Goal: Transaction & Acquisition: Purchase product/service

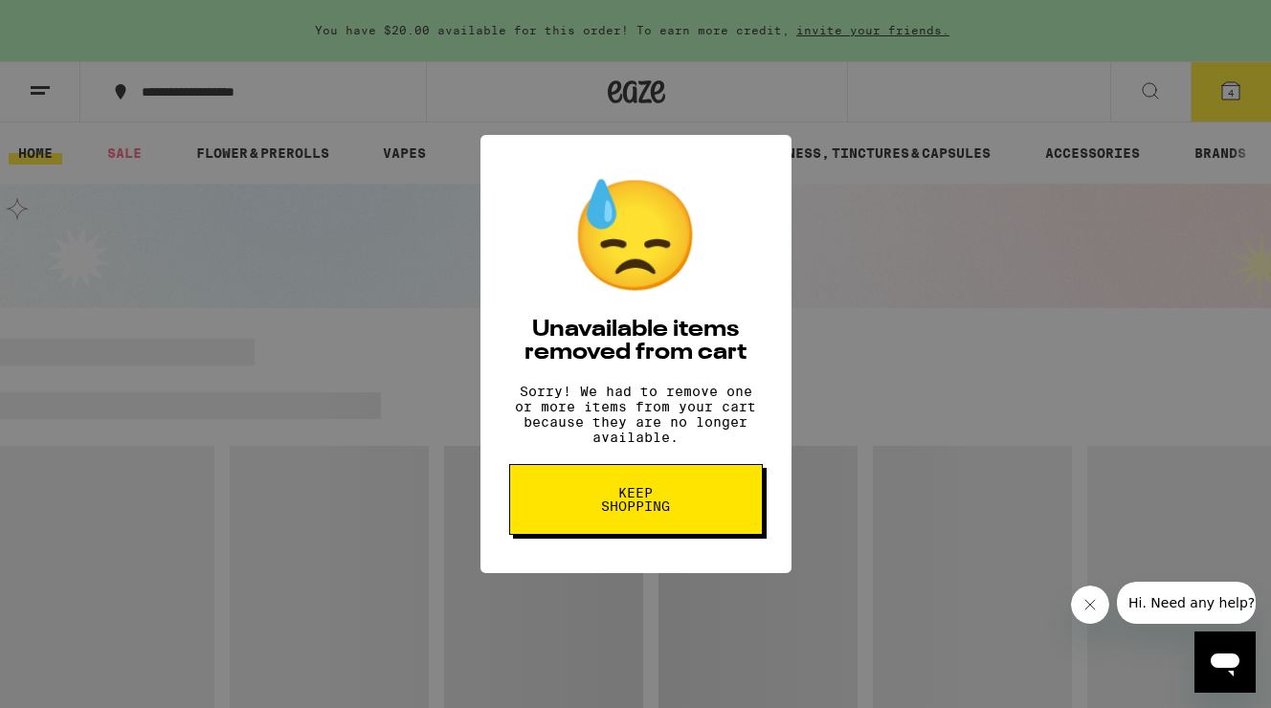
click at [685, 501] on button "Keep Shopping" at bounding box center [636, 499] width 254 height 71
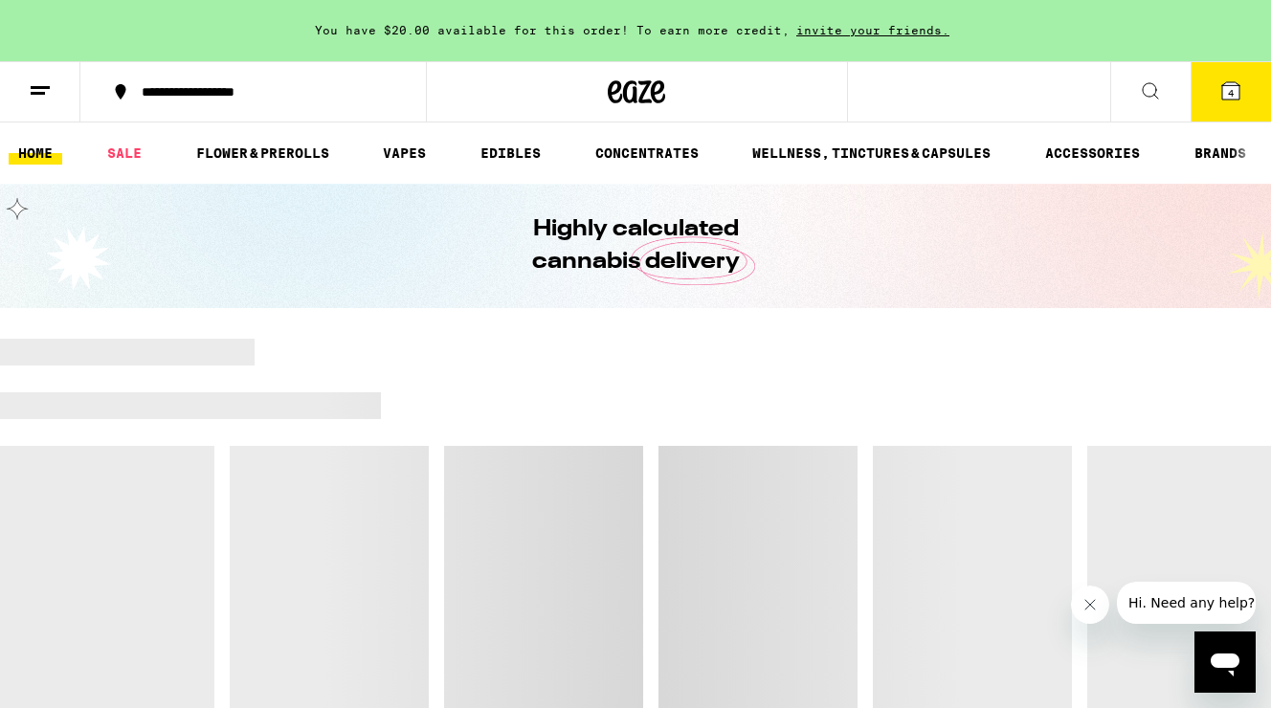
click at [1236, 96] on icon at bounding box center [1230, 90] width 17 height 17
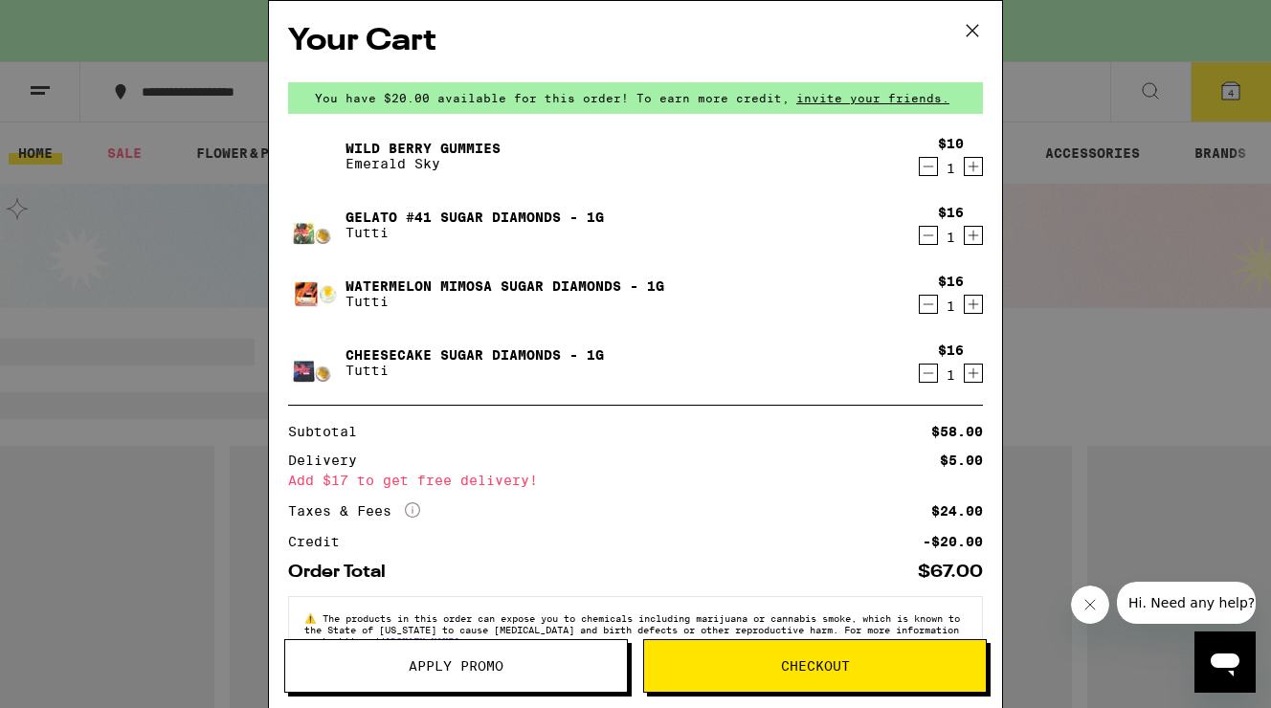
click at [926, 164] on icon "Decrement" at bounding box center [928, 166] width 17 height 23
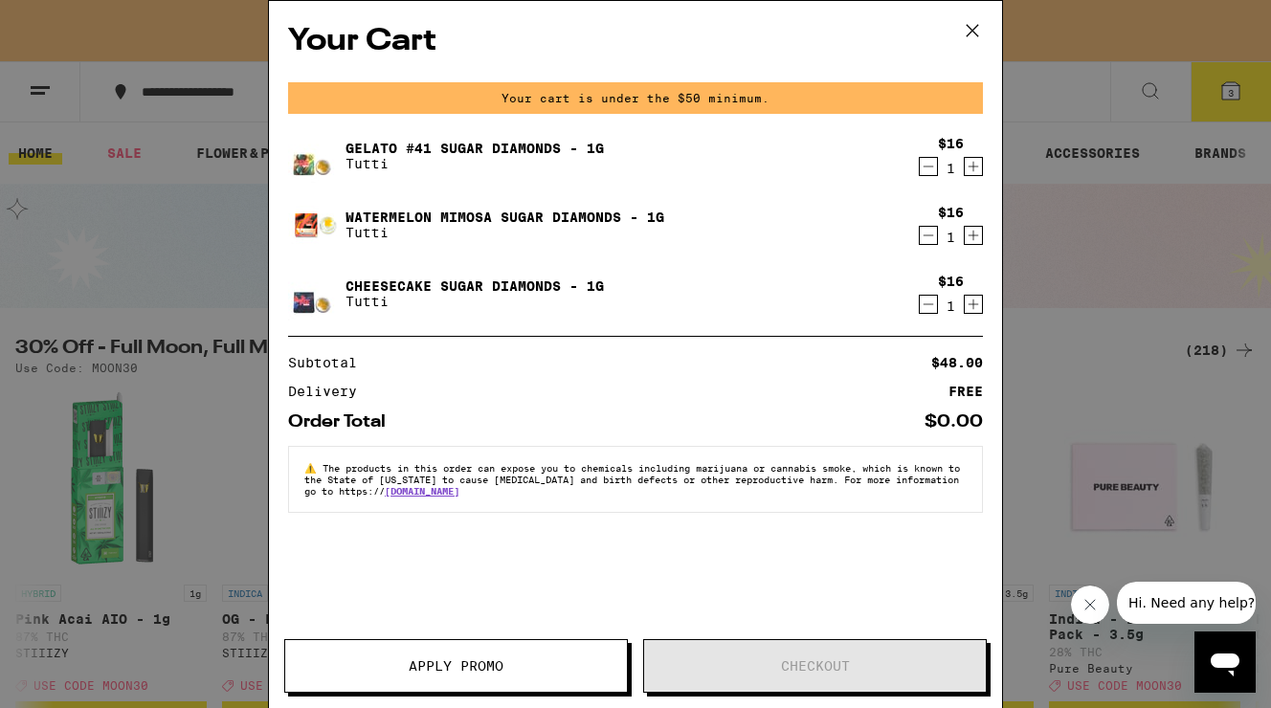
click at [926, 164] on icon "Decrement" at bounding box center [928, 166] width 17 height 23
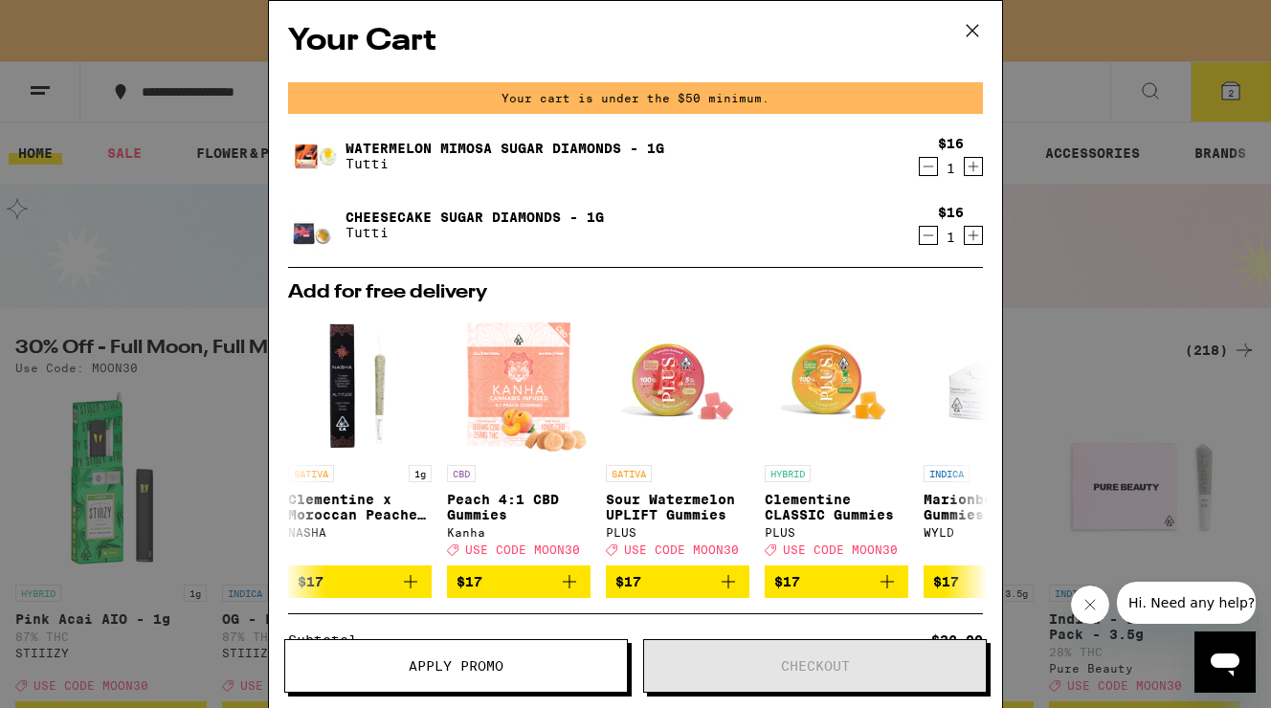
click at [926, 164] on icon "Decrement" at bounding box center [928, 166] width 17 height 23
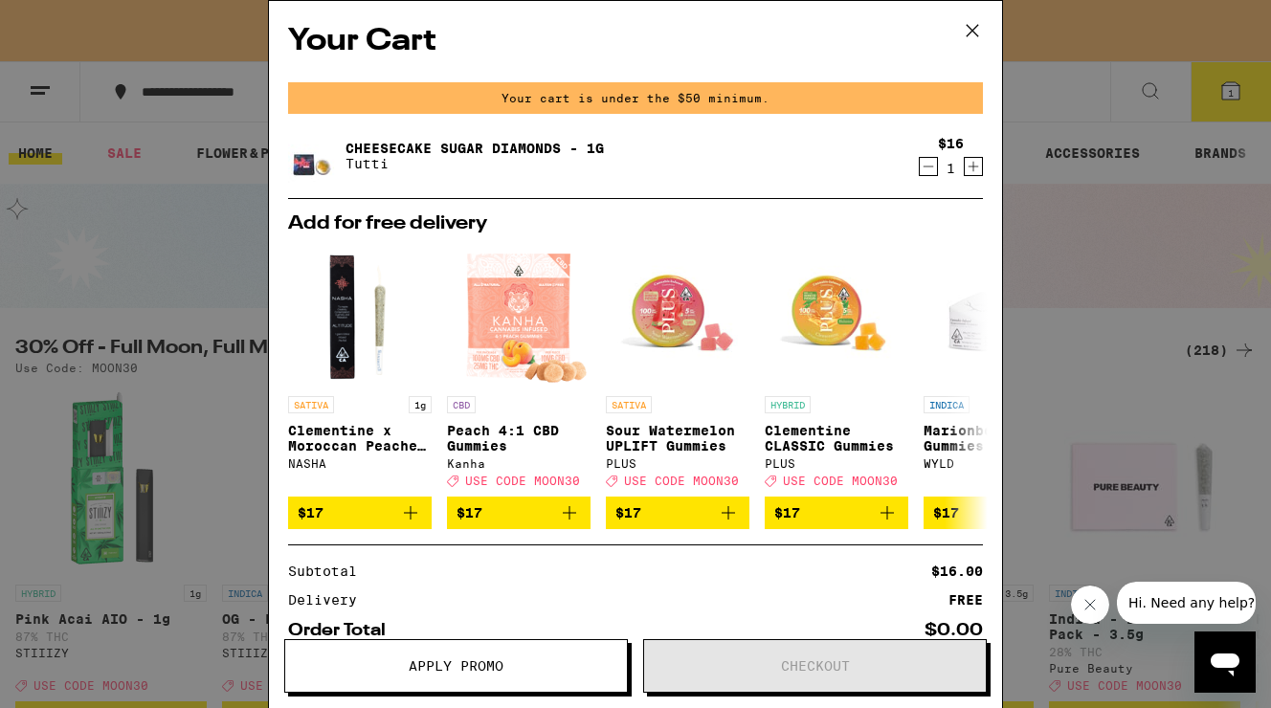
click at [926, 164] on icon "Decrement" at bounding box center [928, 166] width 17 height 23
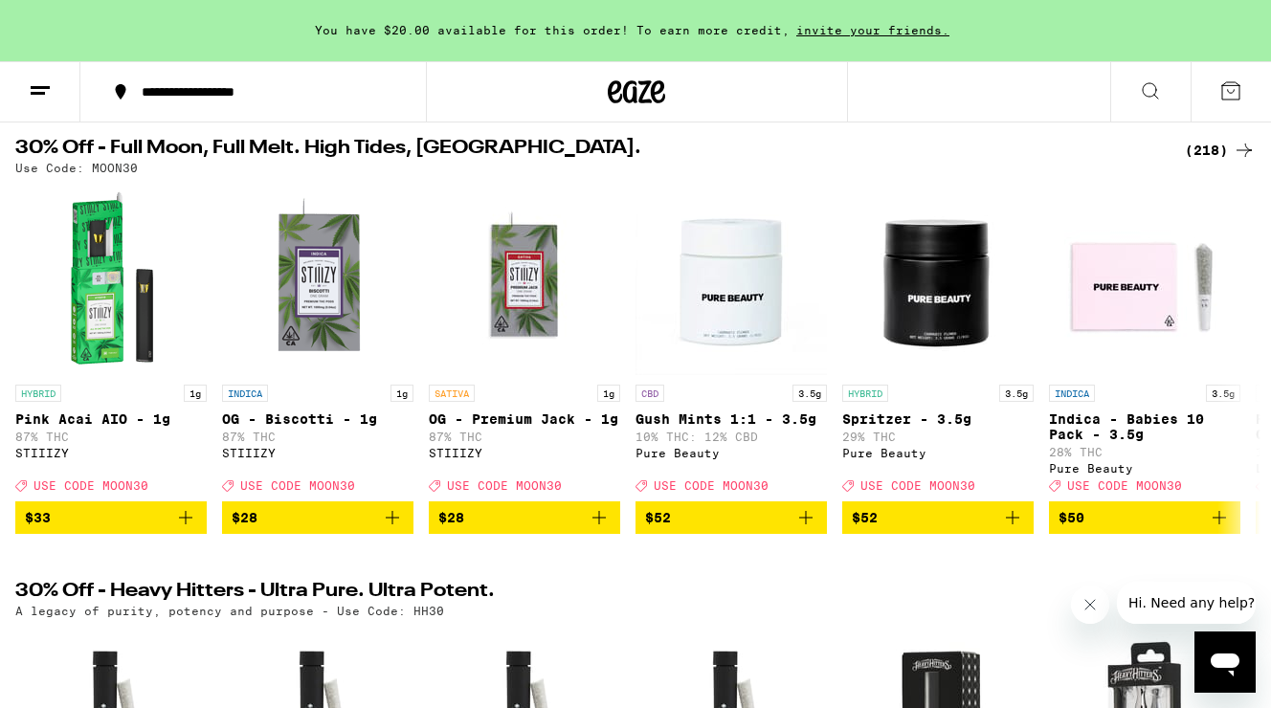
scroll to position [204, 0]
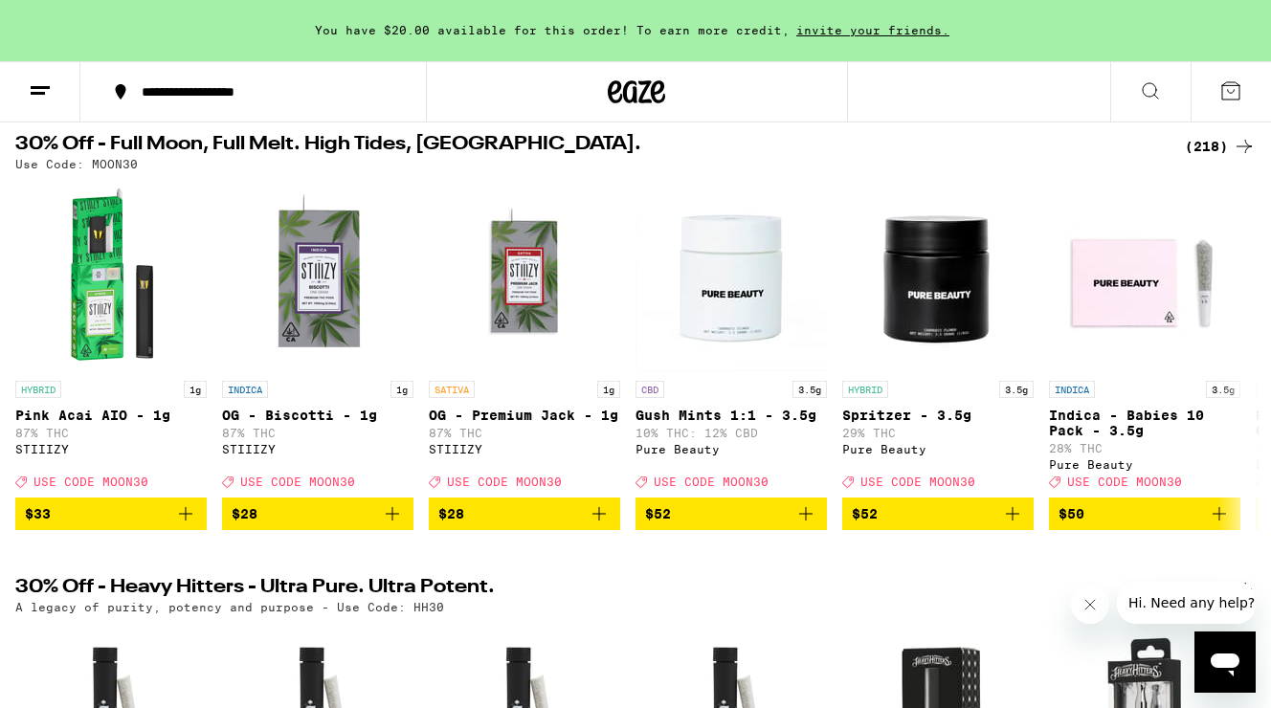
click at [1201, 150] on div "(218)" at bounding box center [1220, 146] width 71 height 23
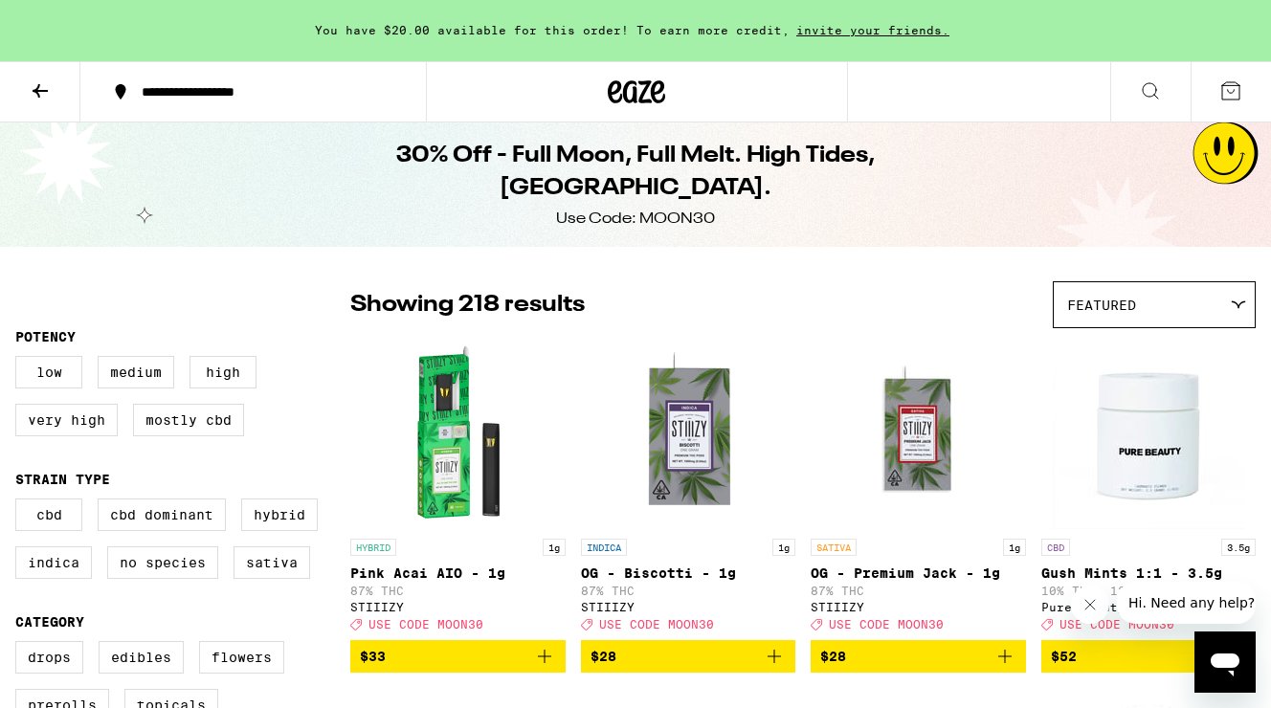
click at [49, 94] on icon at bounding box center [40, 90] width 23 height 23
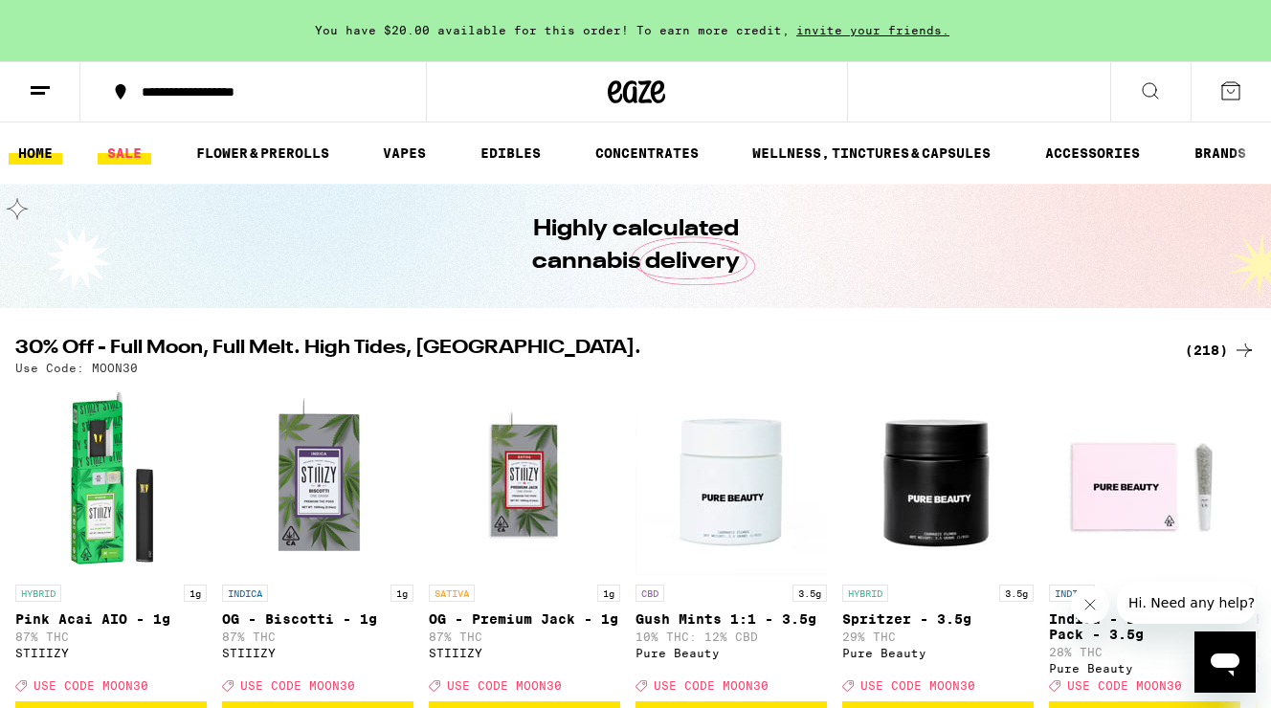
click at [117, 148] on link "SALE" at bounding box center [125, 153] width 54 height 23
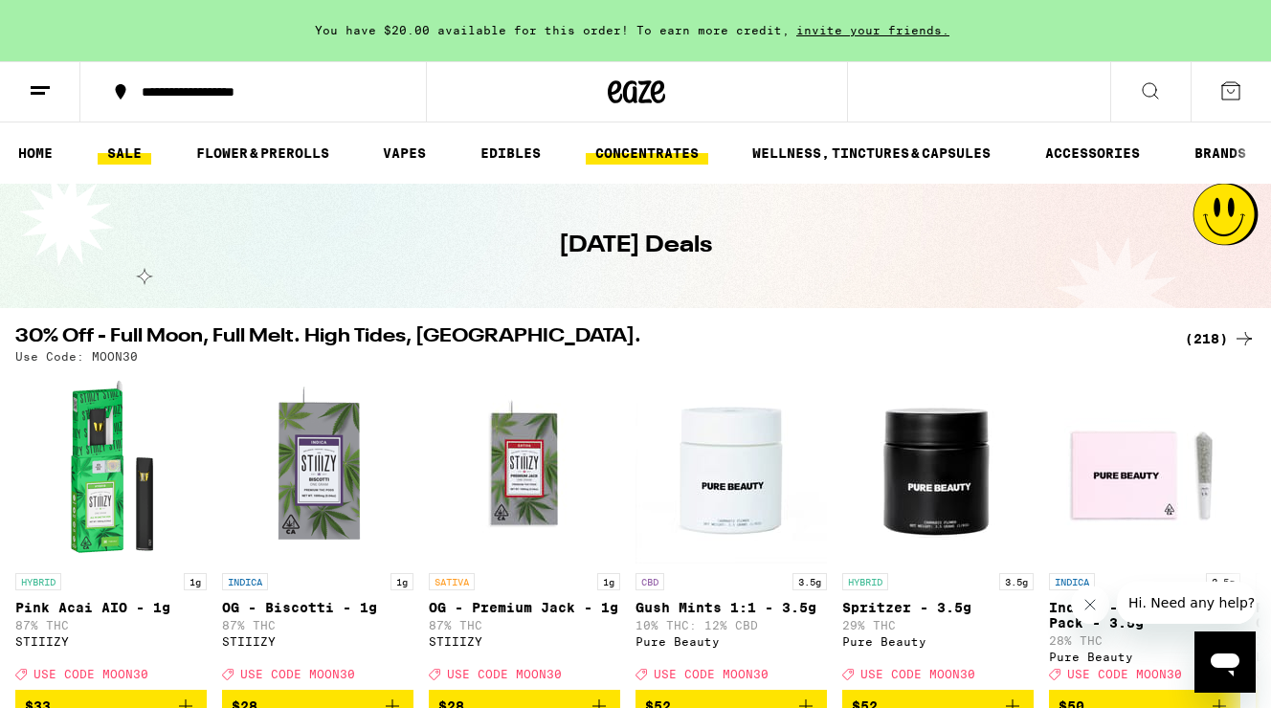
click at [657, 149] on link "CONCENTRATES" at bounding box center [647, 153] width 122 height 23
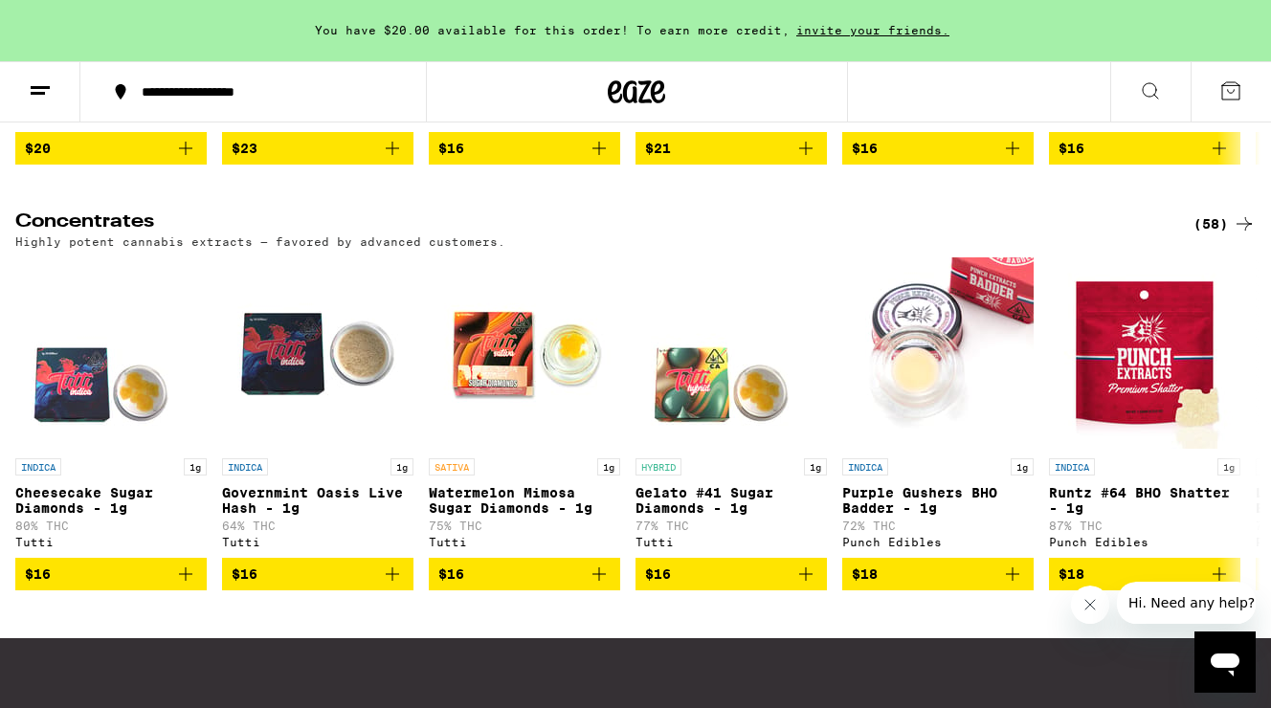
scroll to position [542, 0]
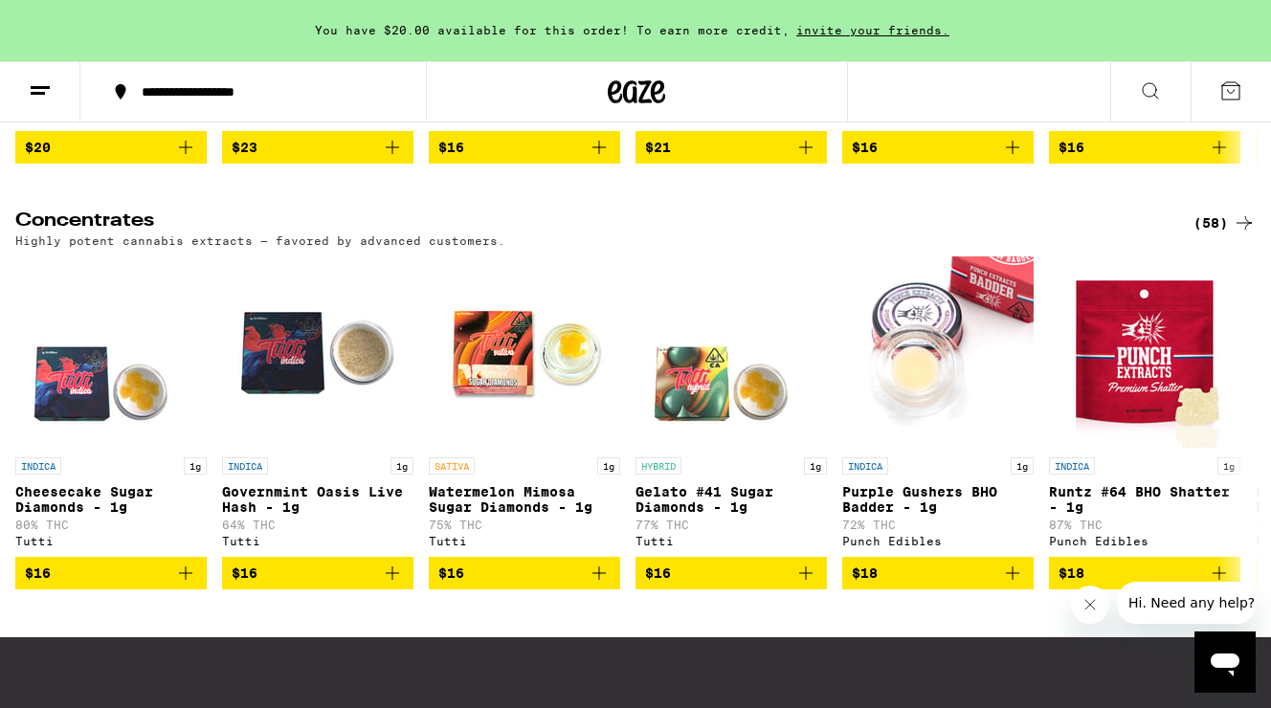
click at [1237, 234] on icon at bounding box center [1244, 222] width 23 height 23
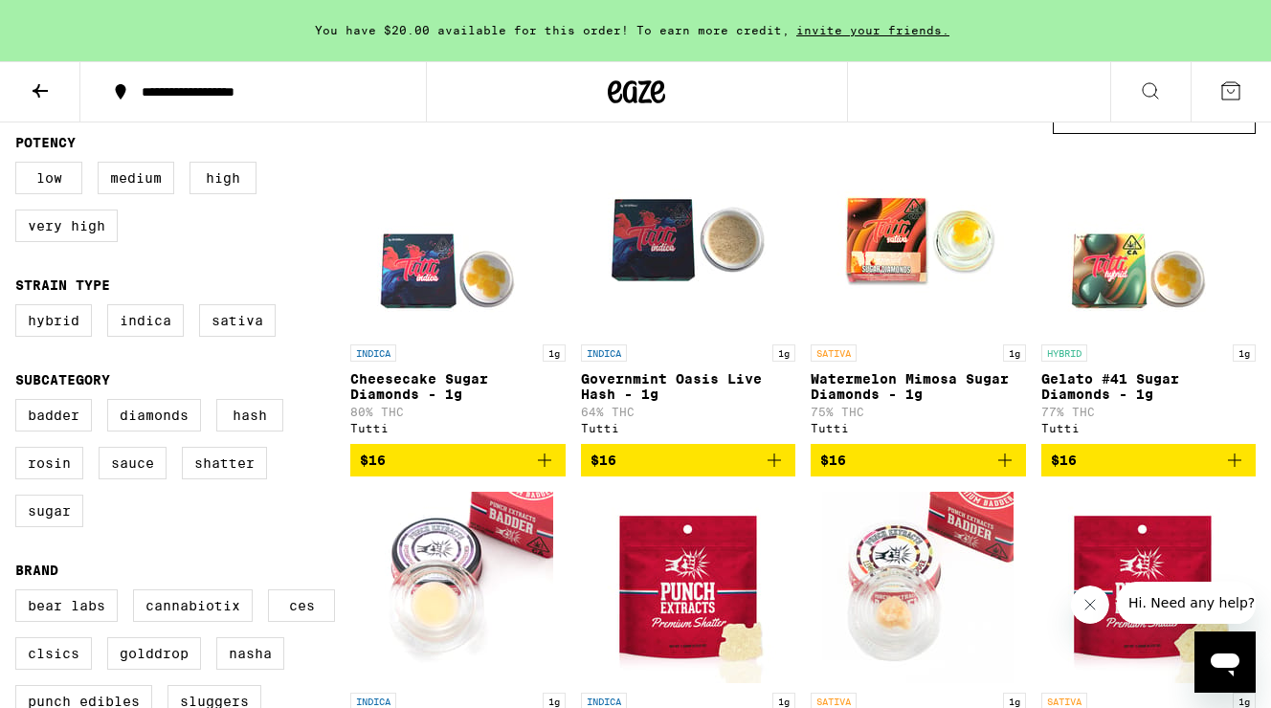
scroll to position [217, 0]
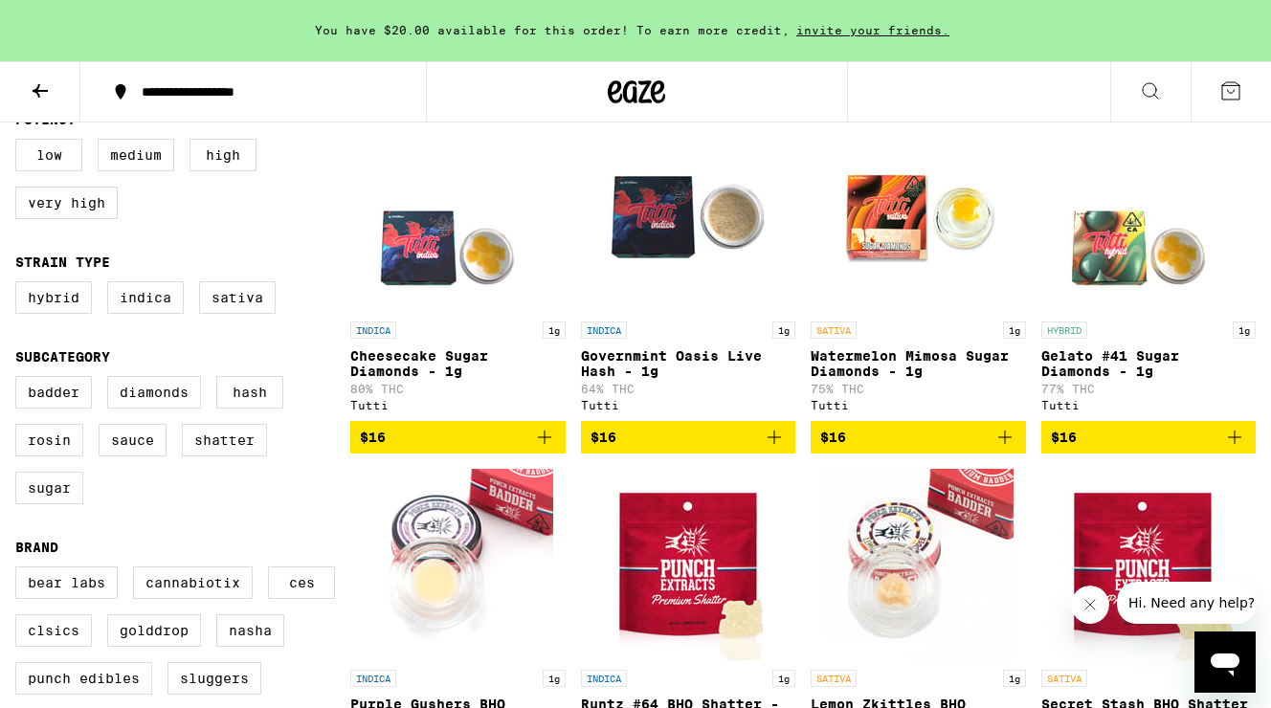
click at [545, 444] on icon "Add to bag" at bounding box center [544, 437] width 13 height 13
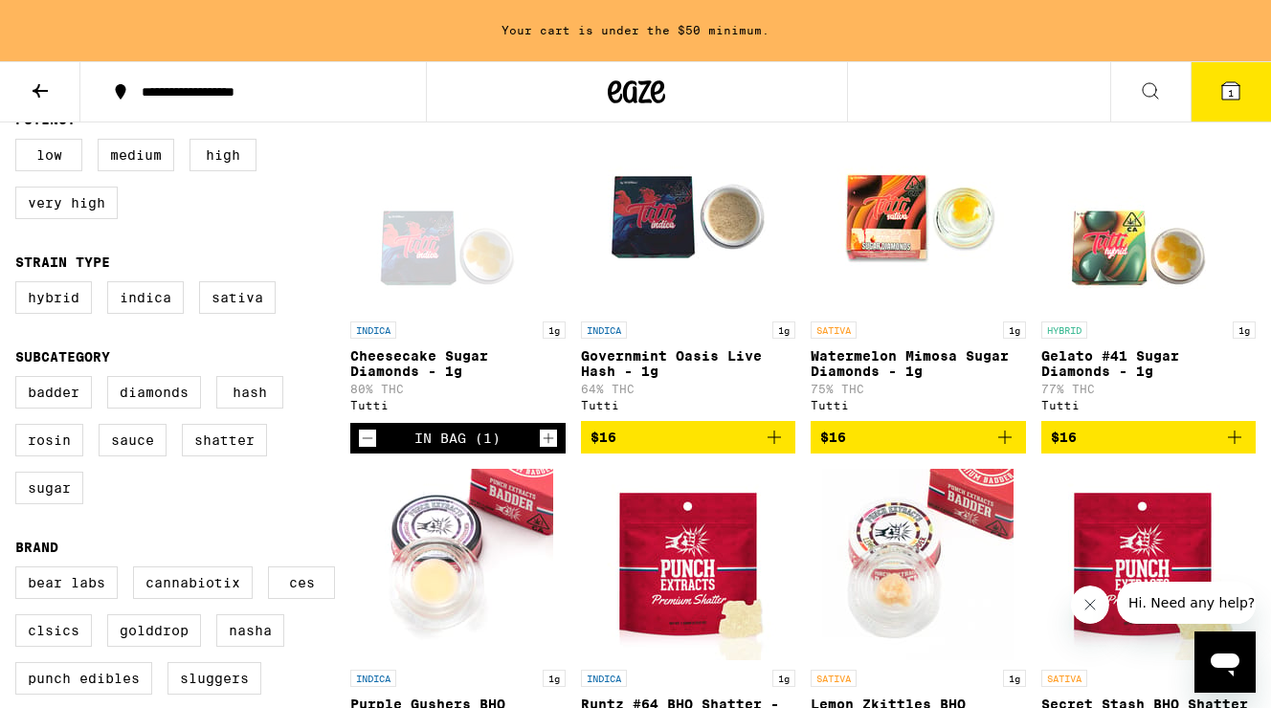
click at [1007, 445] on icon "Add to bag" at bounding box center [1004, 437] width 23 height 23
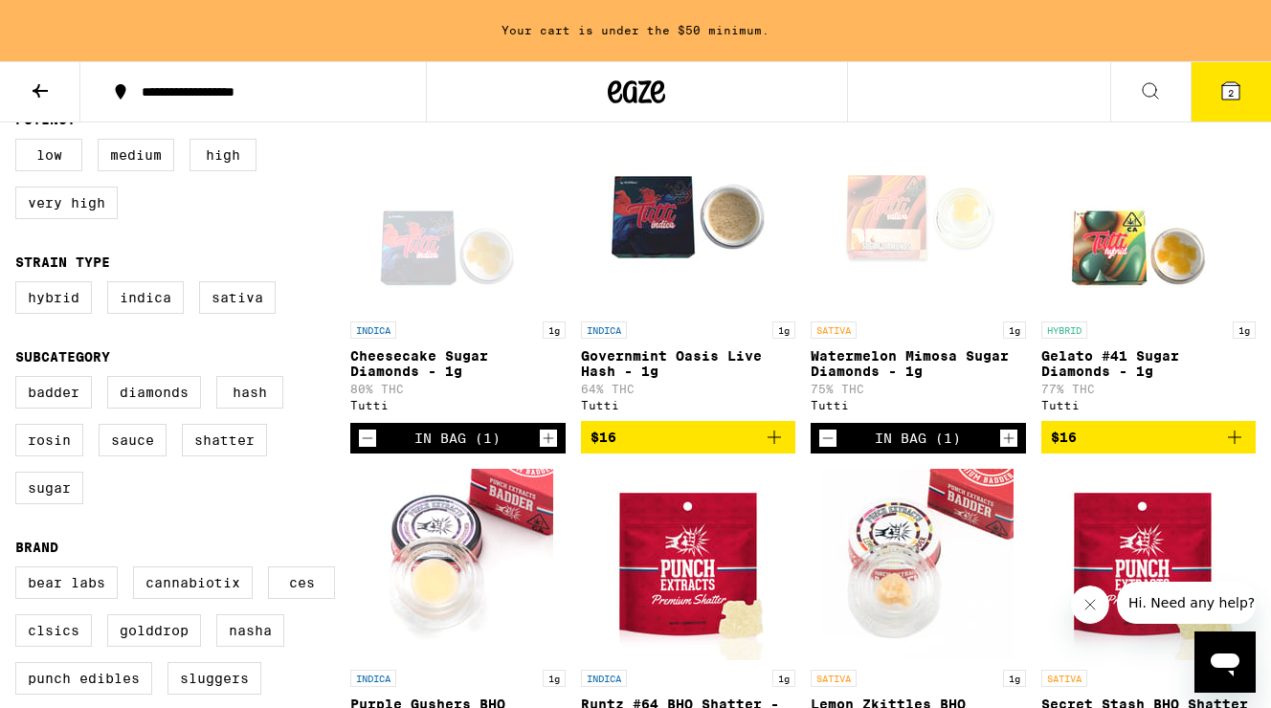
click at [1236, 444] on icon "Add to bag" at bounding box center [1234, 437] width 13 height 13
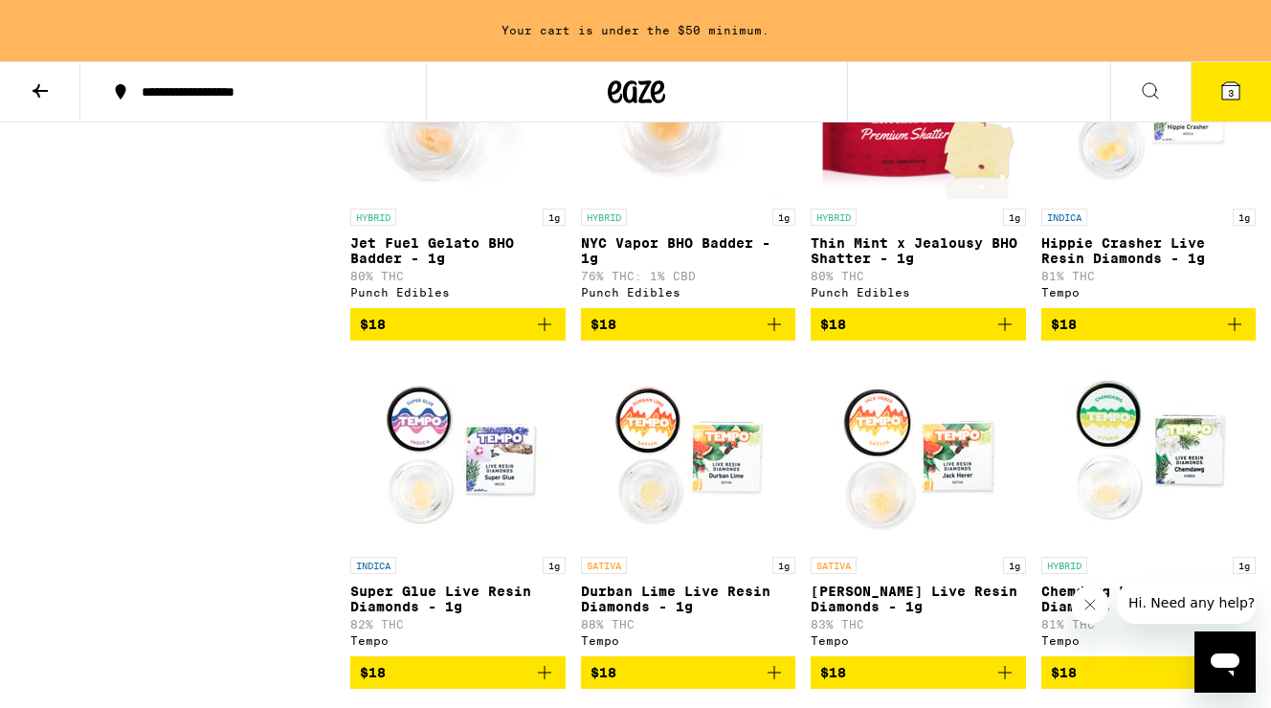
scroll to position [1033, 0]
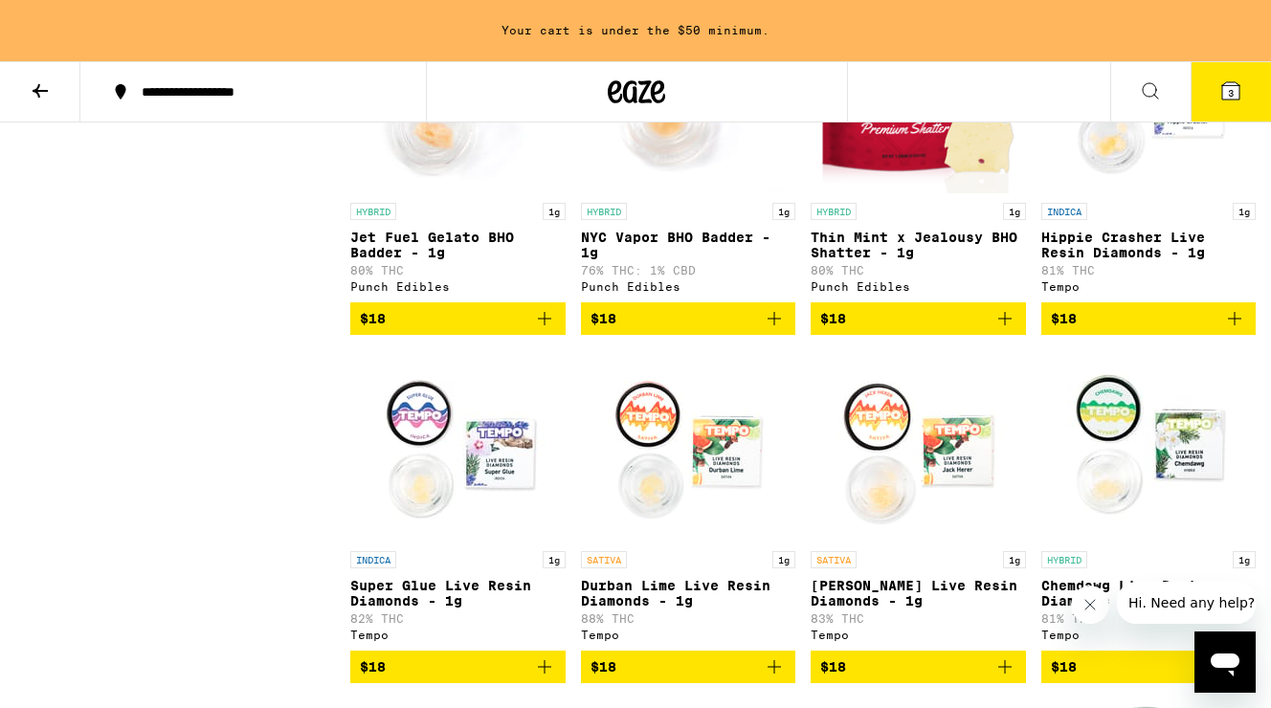
click at [1237, 330] on icon "Add to bag" at bounding box center [1234, 318] width 23 height 23
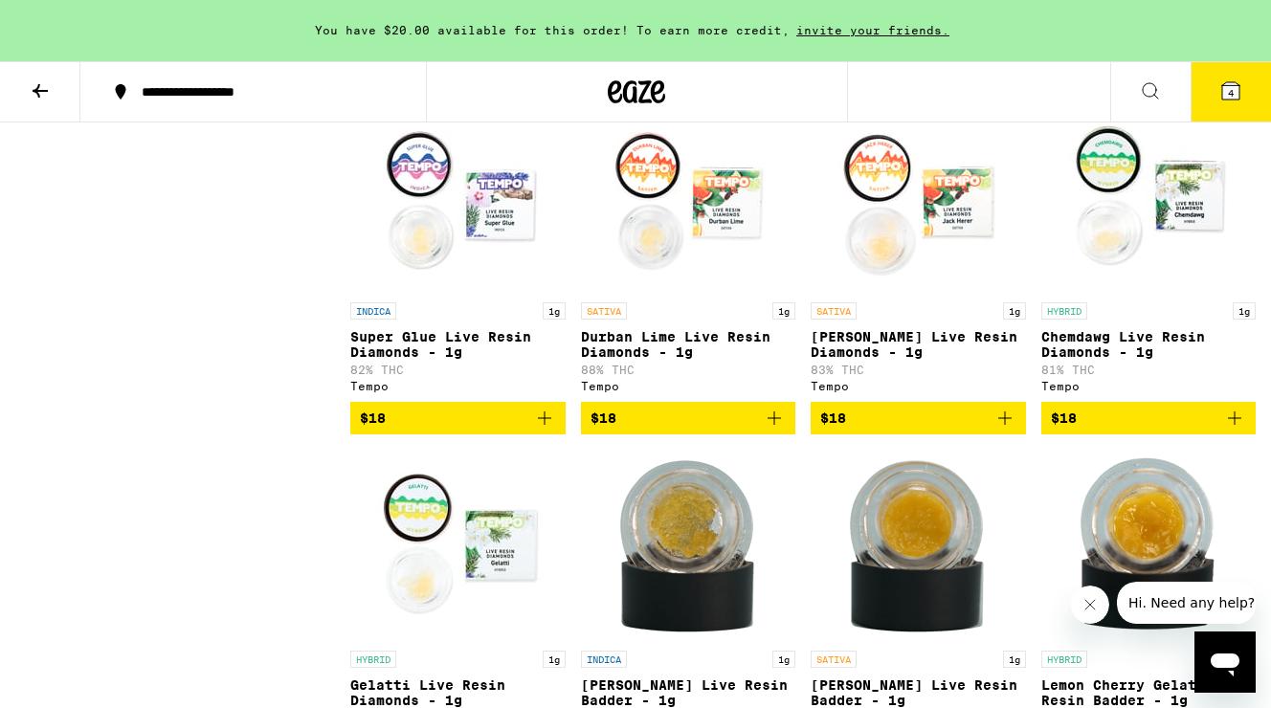
scroll to position [1250, 0]
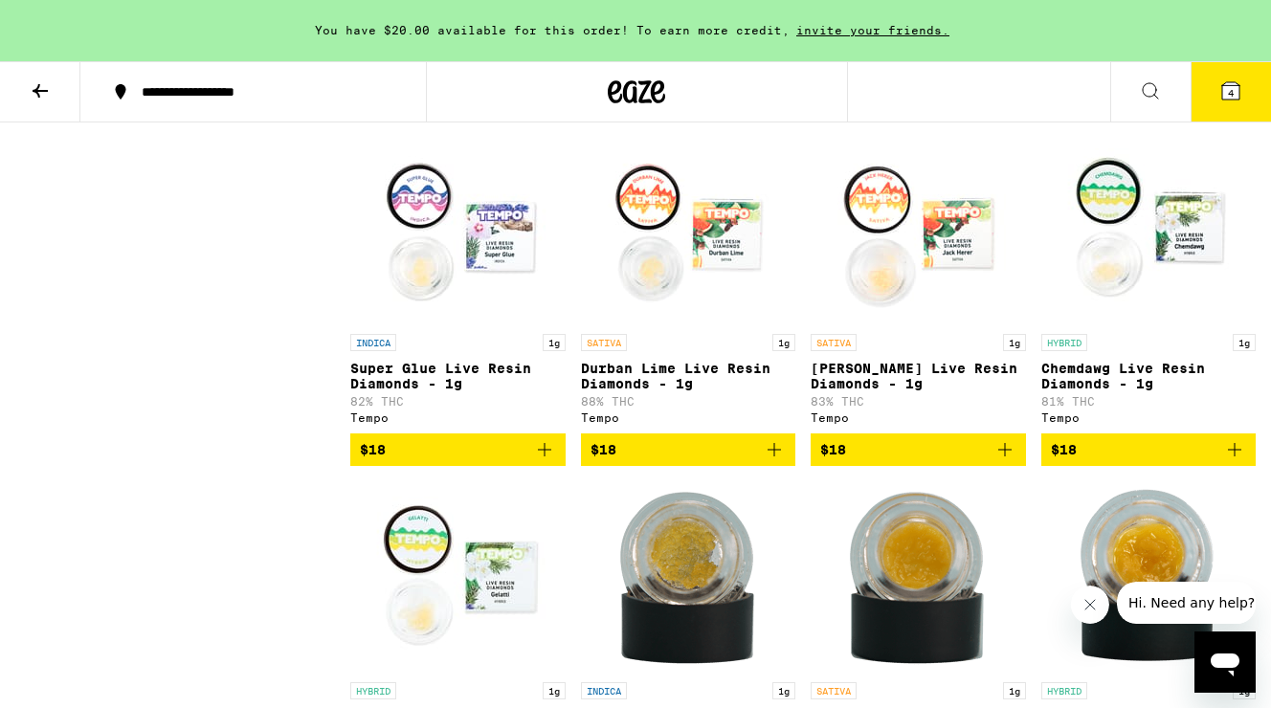
click at [547, 461] on icon "Add to bag" at bounding box center [544, 449] width 23 height 23
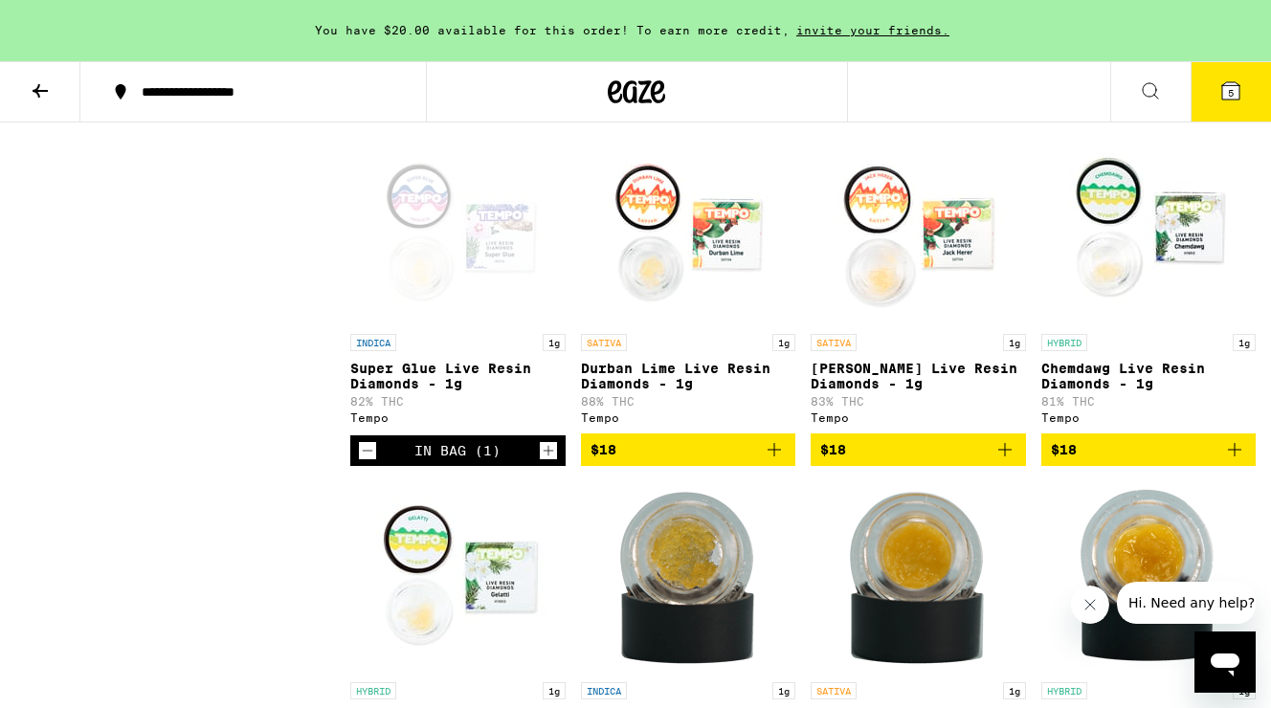
click at [779, 461] on icon "Add to bag" at bounding box center [774, 449] width 23 height 23
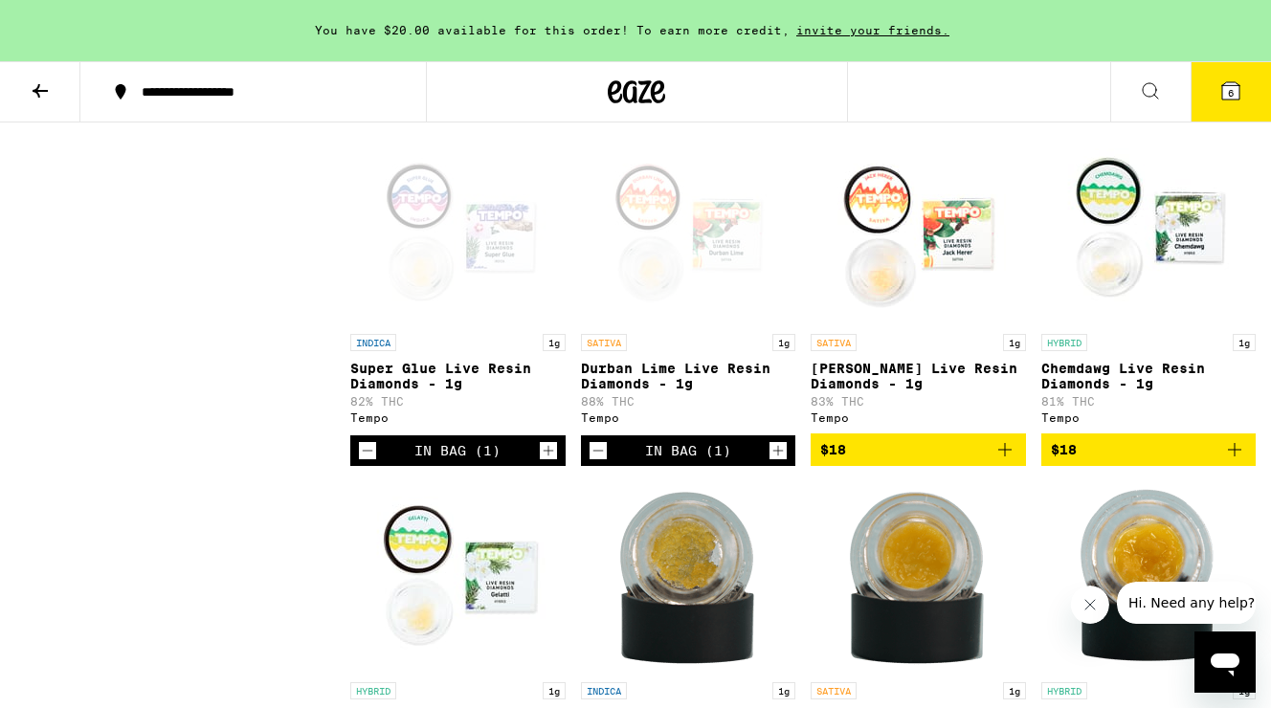
click at [1235, 461] on icon "Add to bag" at bounding box center [1234, 449] width 23 height 23
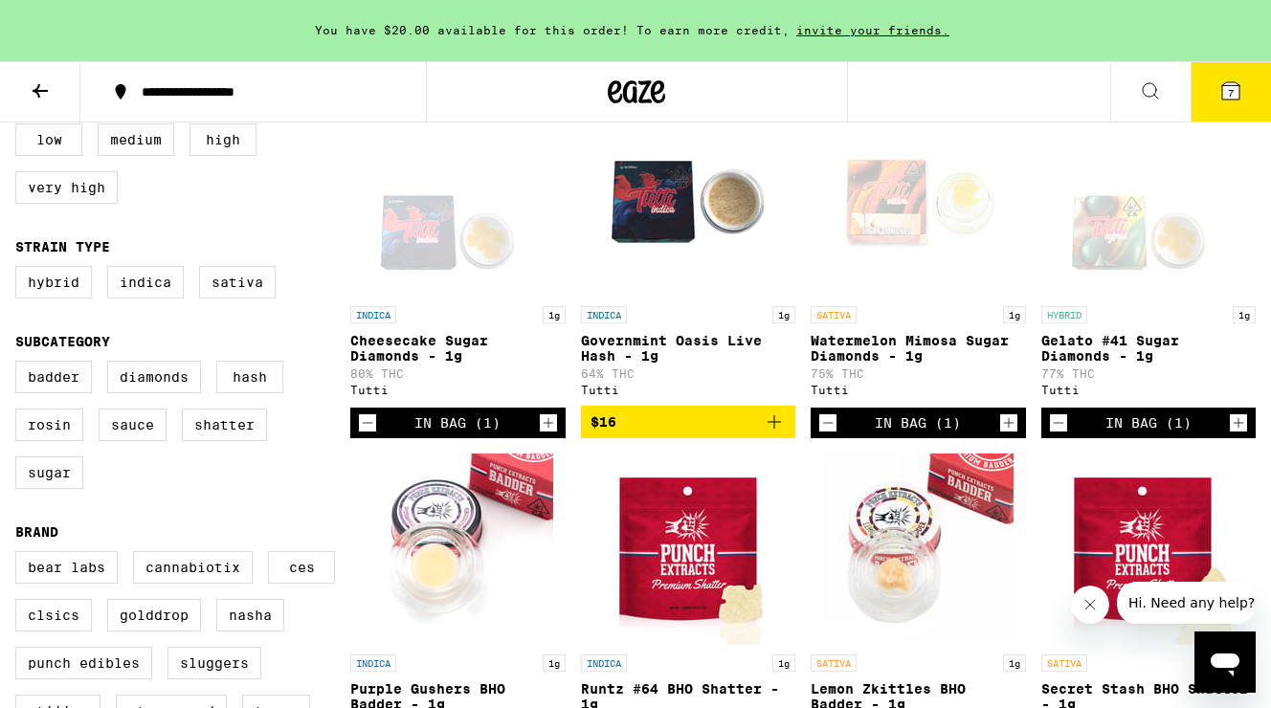
scroll to position [229, 0]
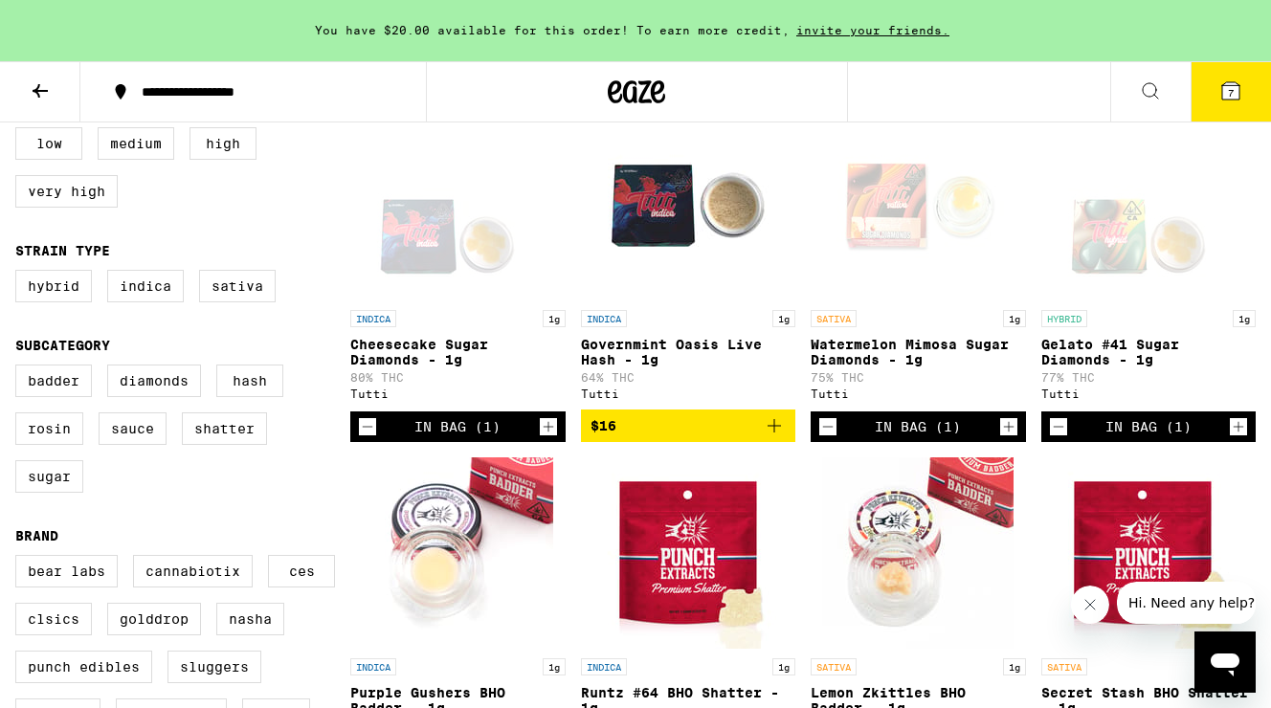
click at [545, 438] on icon "Increment" at bounding box center [548, 426] width 17 height 23
click at [1240, 98] on icon at bounding box center [1230, 90] width 23 height 23
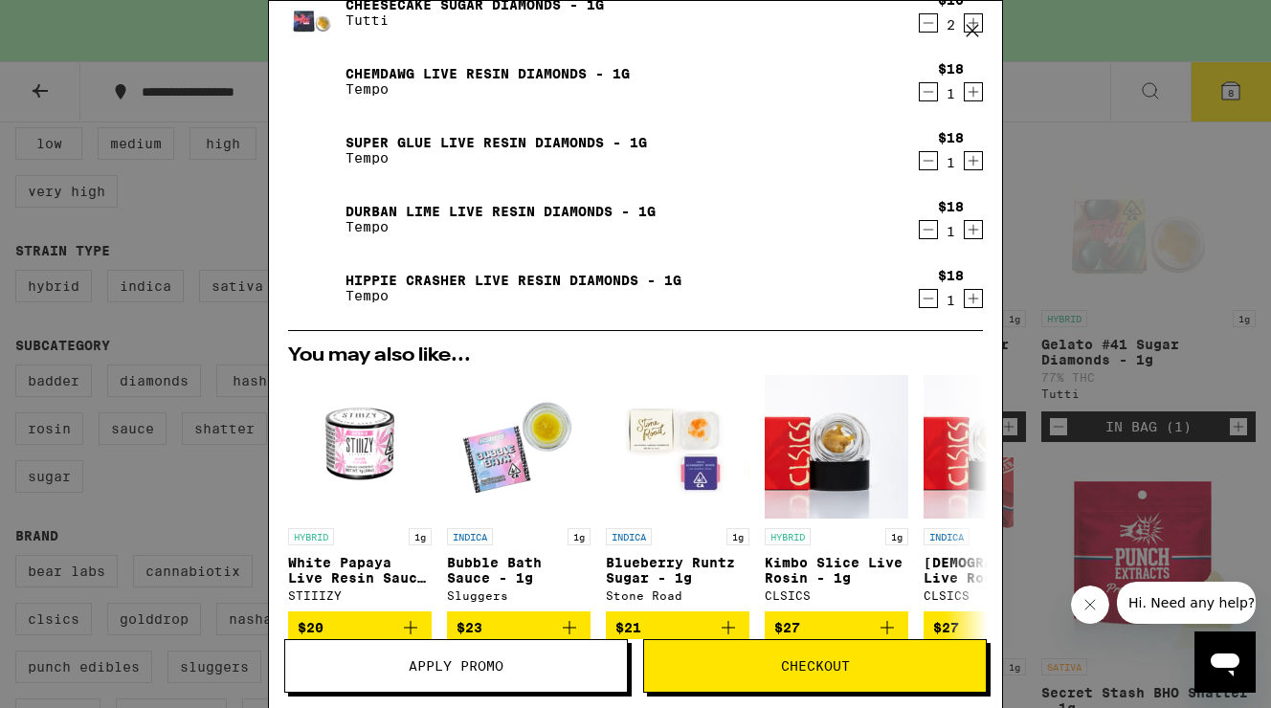
scroll to position [296, 0]
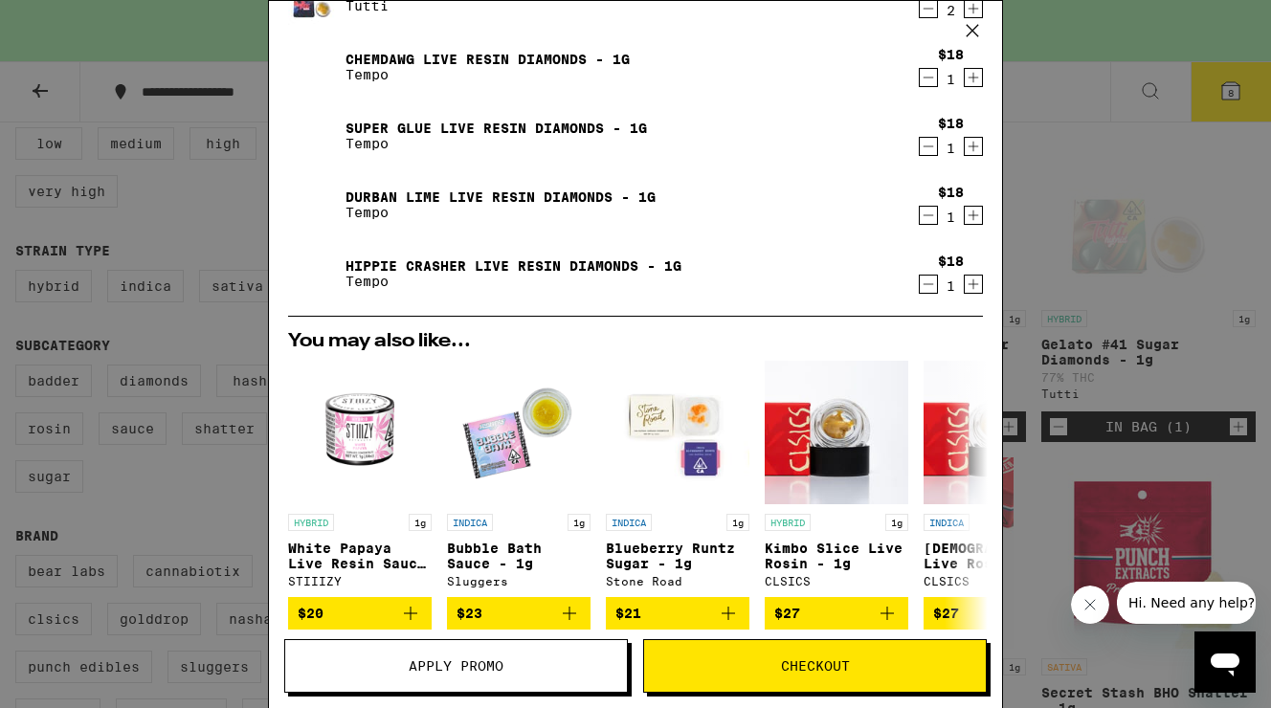
click at [784, 695] on div "Apply Promo Checkout" at bounding box center [635, 673] width 733 height 69
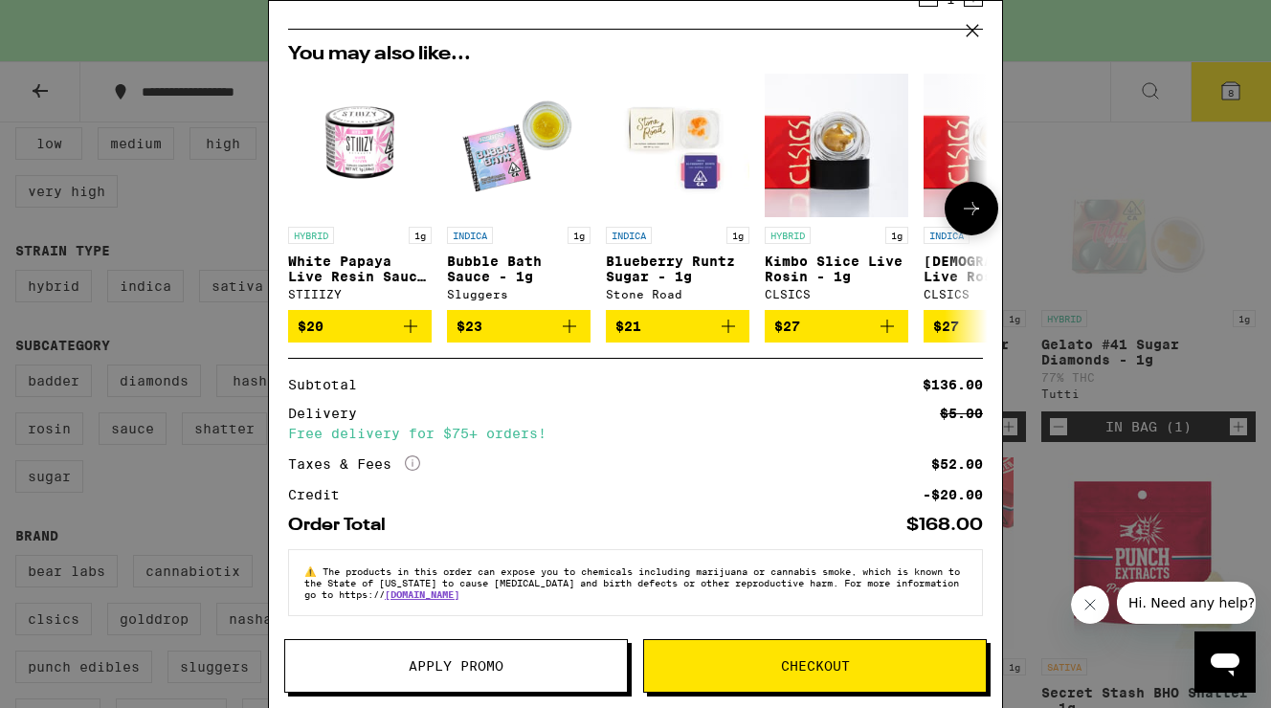
scroll to position [594, 0]
click at [775, 669] on span "Checkout" at bounding box center [815, 665] width 342 height 13
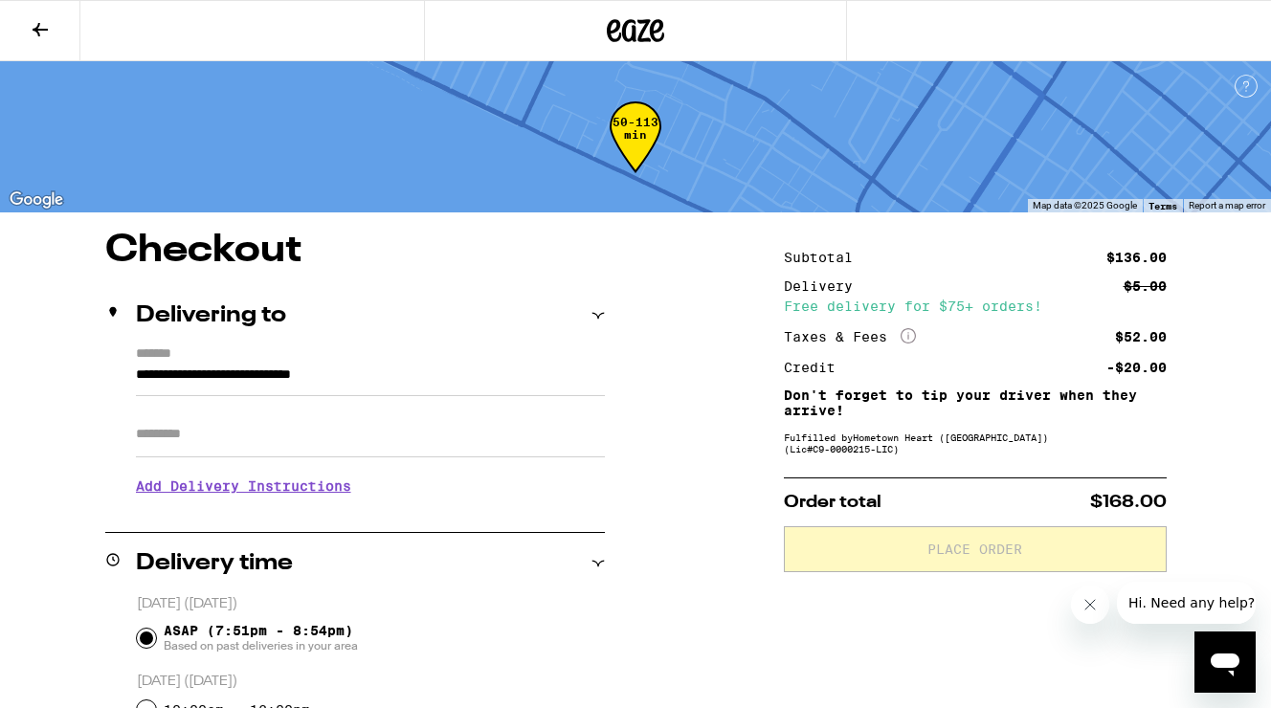
click at [38, 27] on icon at bounding box center [40, 29] width 15 height 13
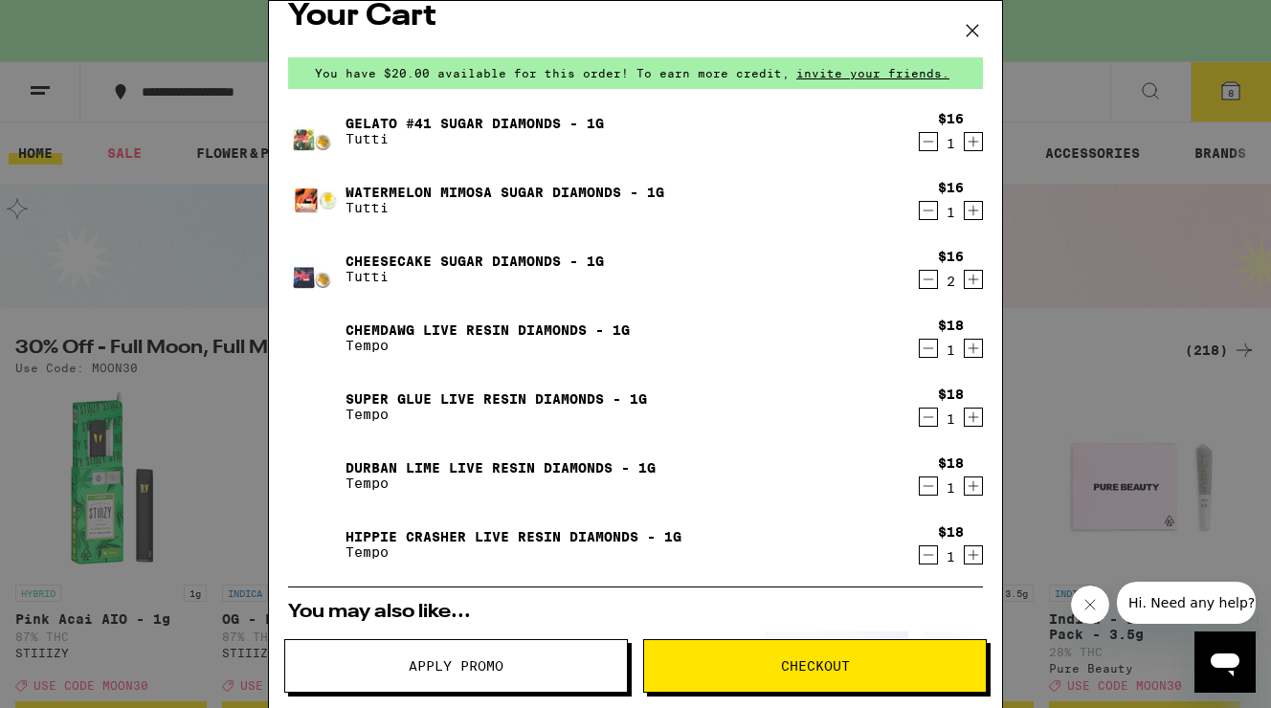
scroll to position [31, 0]
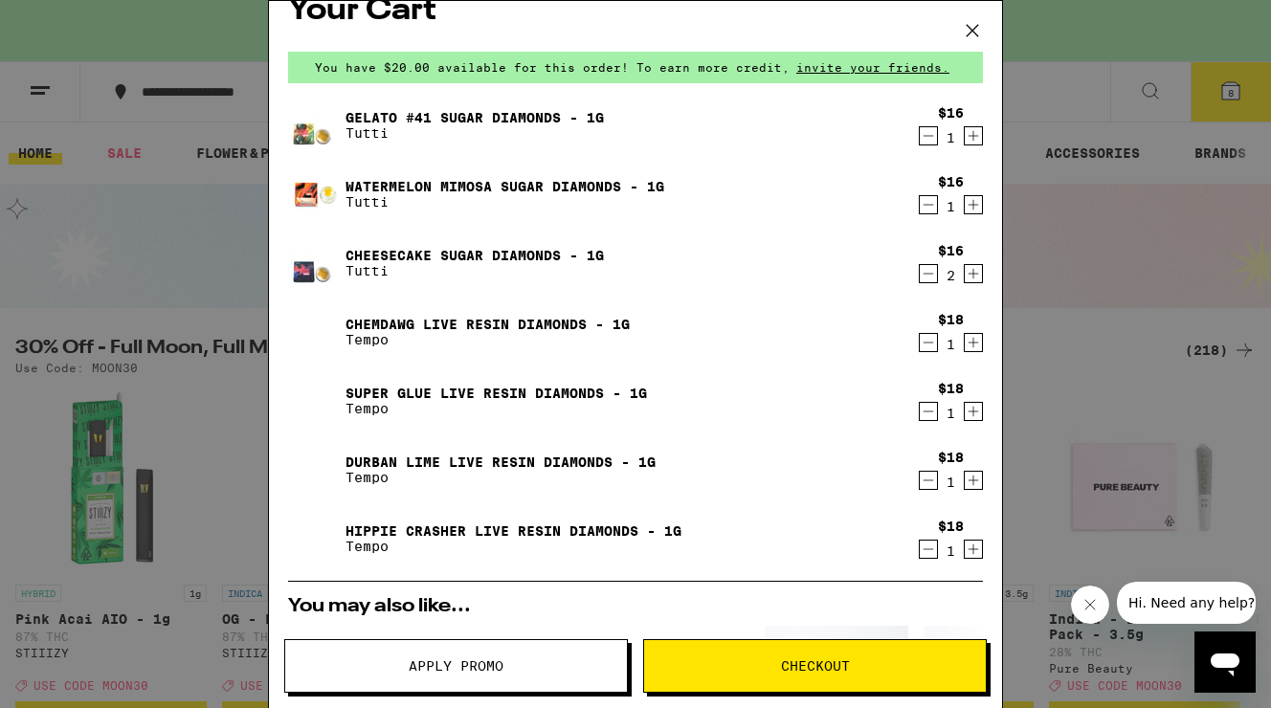
click at [931, 279] on icon "Decrement" at bounding box center [928, 273] width 17 height 23
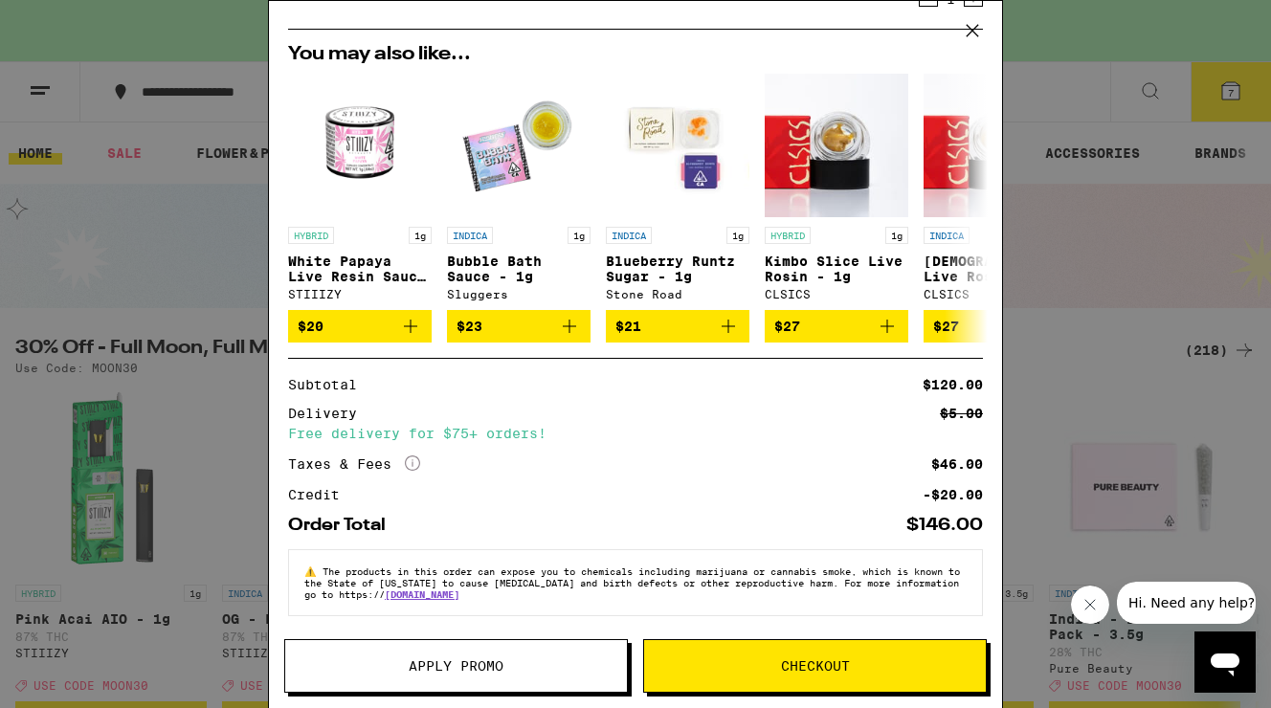
scroll to position [594, 0]
click at [791, 661] on span "Checkout" at bounding box center [815, 665] width 69 height 13
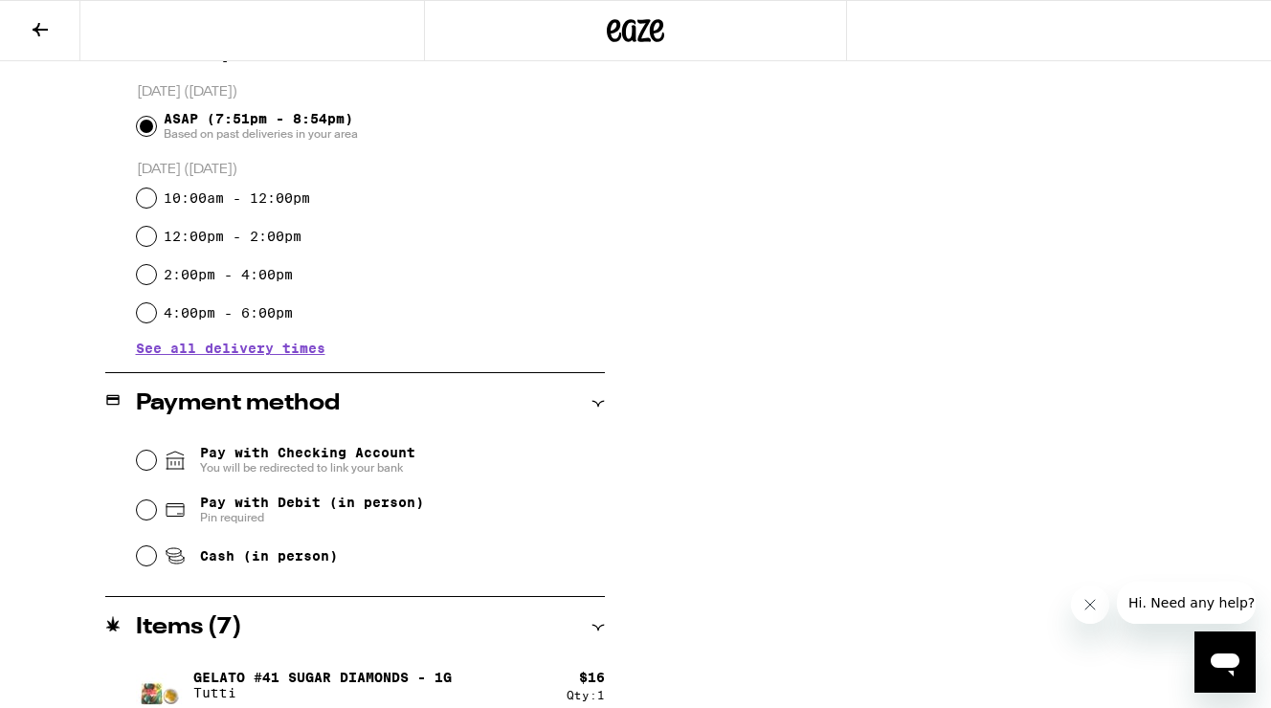
scroll to position [523, 0]
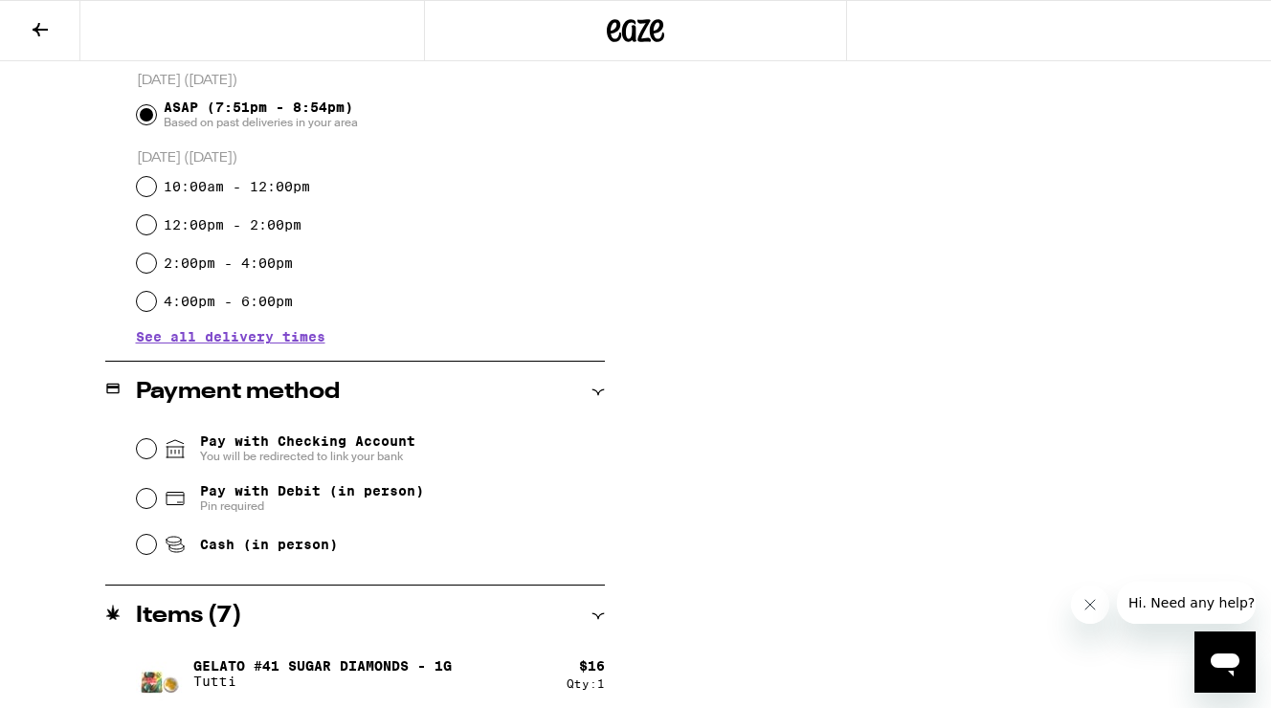
click at [145, 449] on input "Pay with Checking Account You will be redirected to link your bank" at bounding box center [146, 448] width 19 height 19
click at [148, 503] on input "Pay with Debit (in person) Pin required" at bounding box center [146, 498] width 19 height 19
radio input "true"
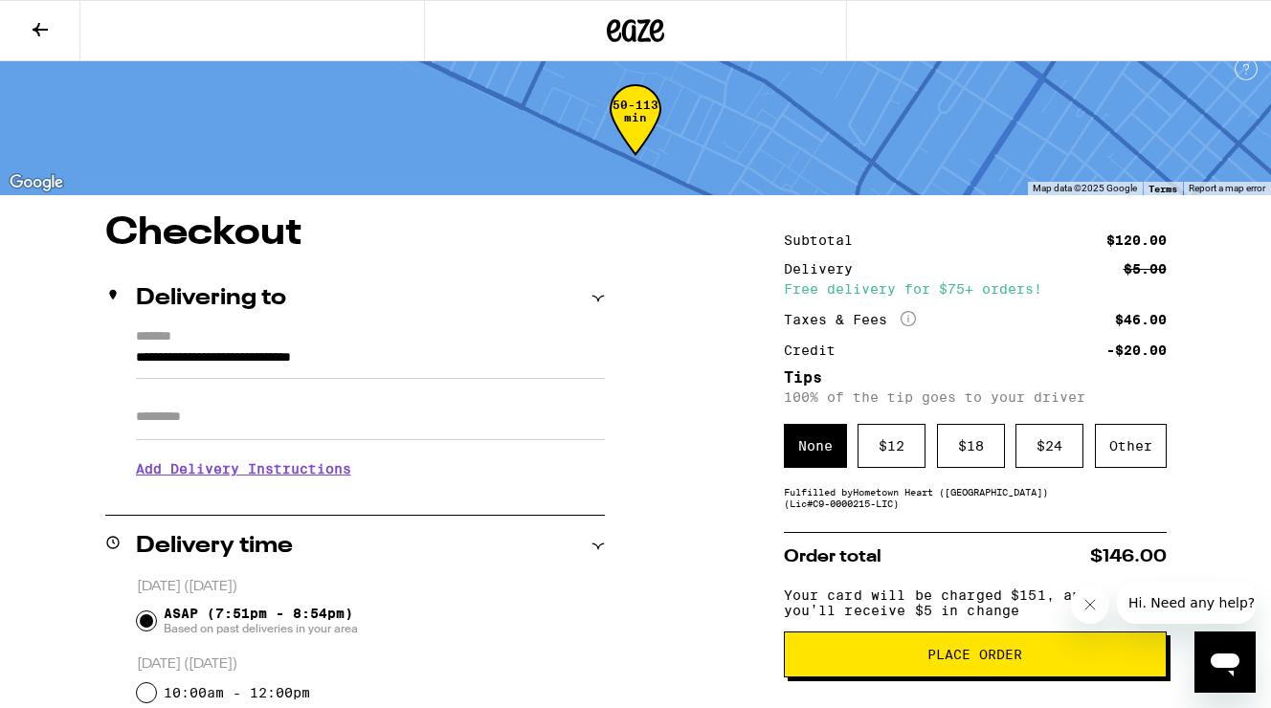
scroll to position [14, 0]
